Goal: Information Seeking & Learning: Learn about a topic

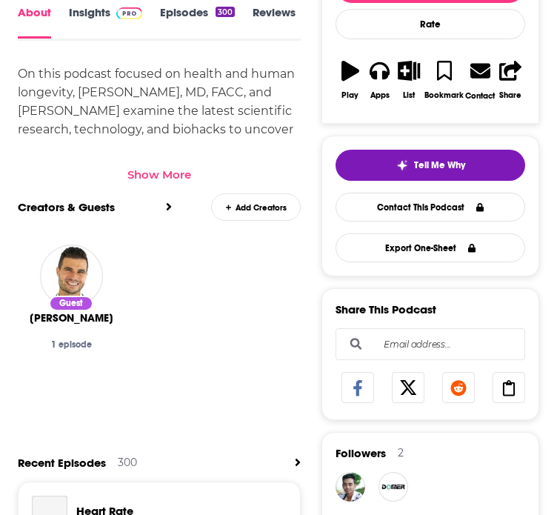
scroll to position [313, 0]
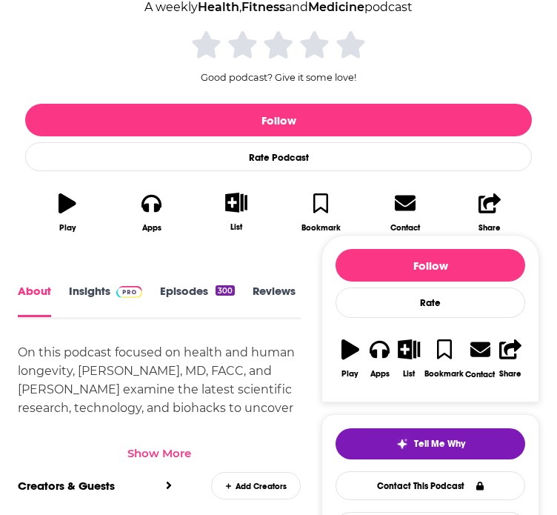
click at [72, 284] on link "Insights" at bounding box center [105, 300] width 73 height 33
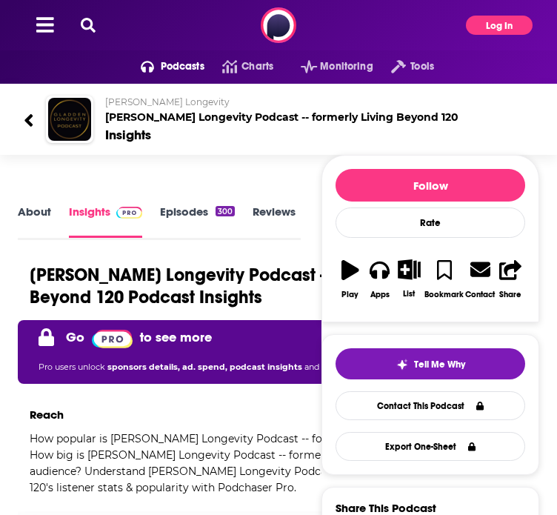
click at [466, 35] on button "Log In" at bounding box center [499, 25] width 67 height 19
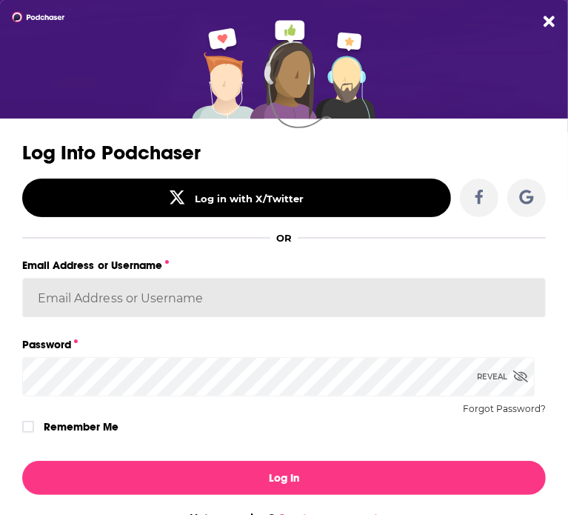
click at [190, 304] on div "Log Into Podchaser Log in with X/Twitter OR Email Address or Username Password …" at bounding box center [284, 290] width 568 height 317
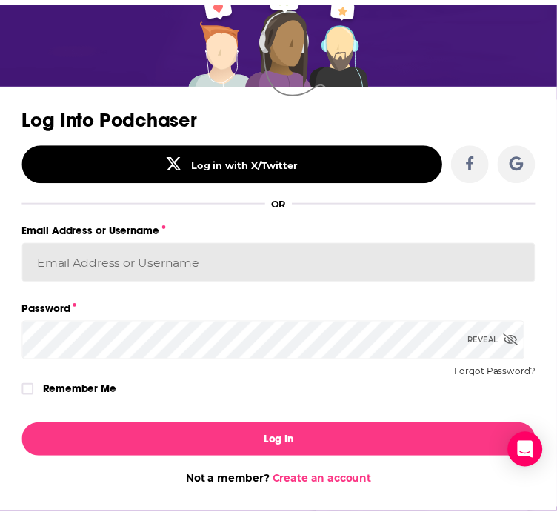
scroll to position [39, 0]
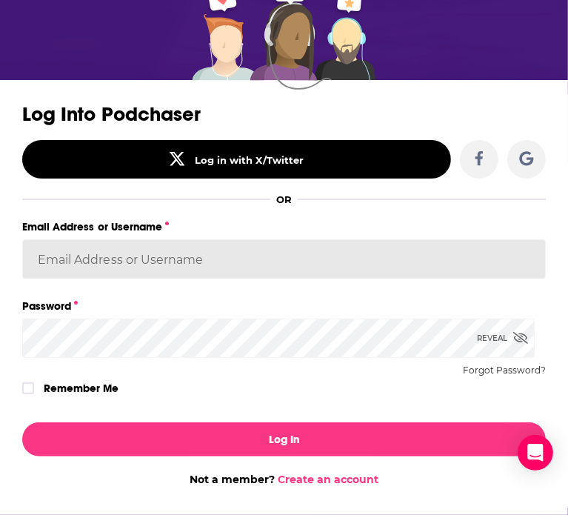
type input "[PERSON_NAME][EMAIL_ADDRESS][PERSON_NAME][DOMAIN_NAME]"
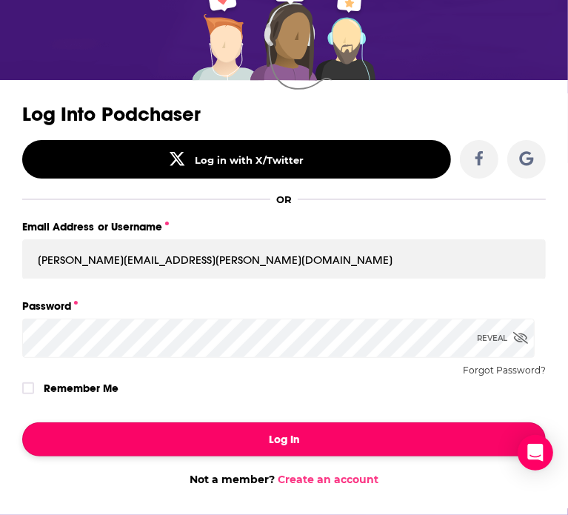
click at [96, 439] on button "Log In" at bounding box center [284, 439] width 524 height 34
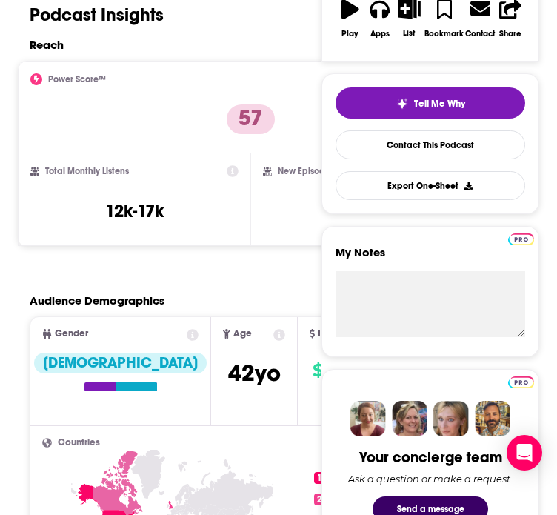
scroll to position [310, 0]
